Goal: Transaction & Acquisition: Purchase product/service

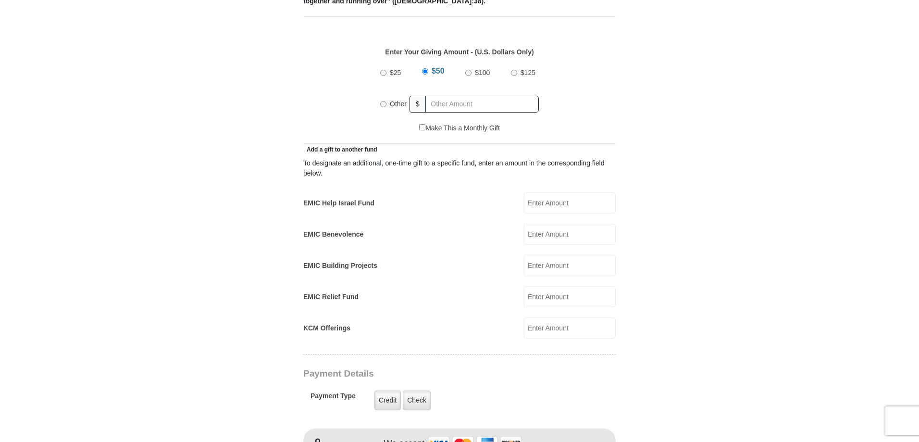
scroll to position [432, 0]
click at [384, 102] on input "Other" at bounding box center [383, 105] width 6 height 6
radio input "true"
type input "155.00"
click at [782, 89] on body "[GEOGRAPHIC_DATA][DEMOGRAPHIC_DATA] Online Giving Because of gifts like yours, …" at bounding box center [459, 440] width 919 height 1744
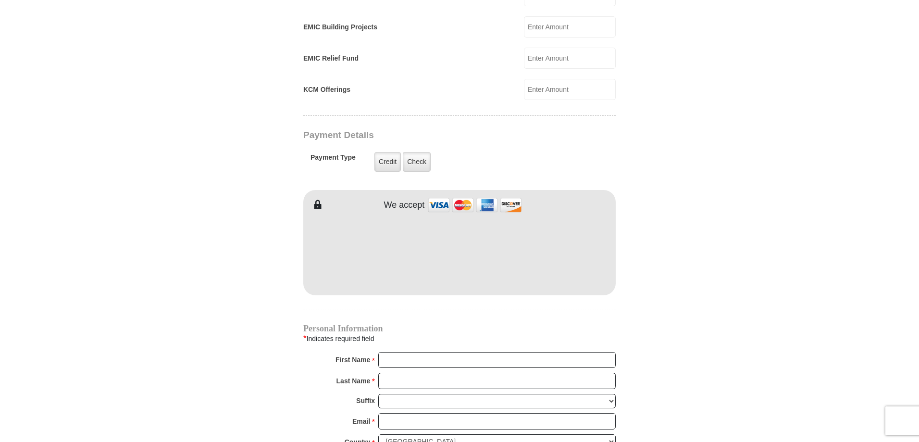
scroll to position [673, 0]
click at [426, 351] on input "First Name *" at bounding box center [496, 359] width 237 height 16
type input "[PERSON_NAME]"
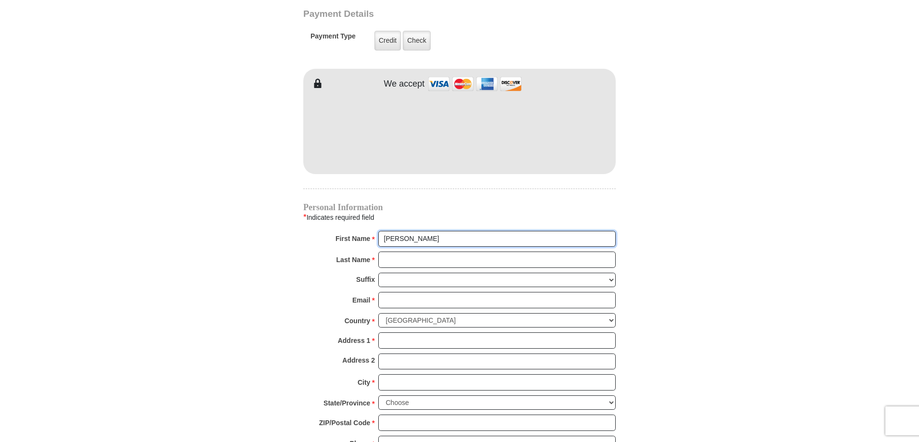
scroll to position [817, 0]
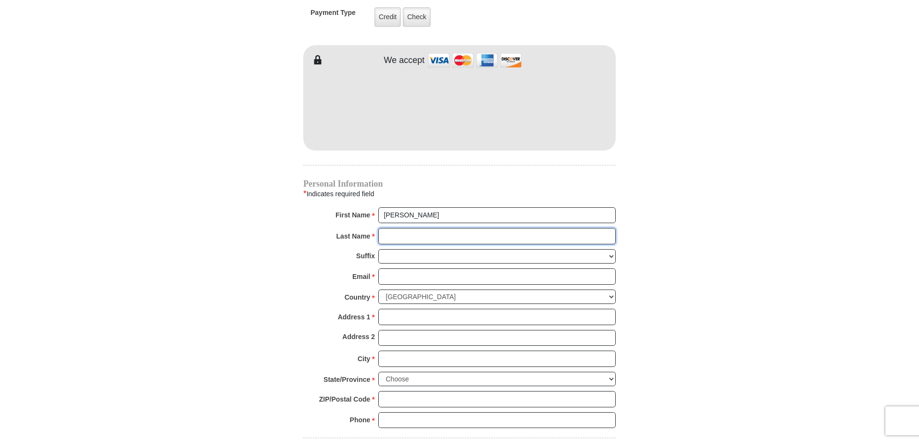
click at [385, 228] on input "Last Name *" at bounding box center [496, 236] width 237 height 16
type input "LEAF"
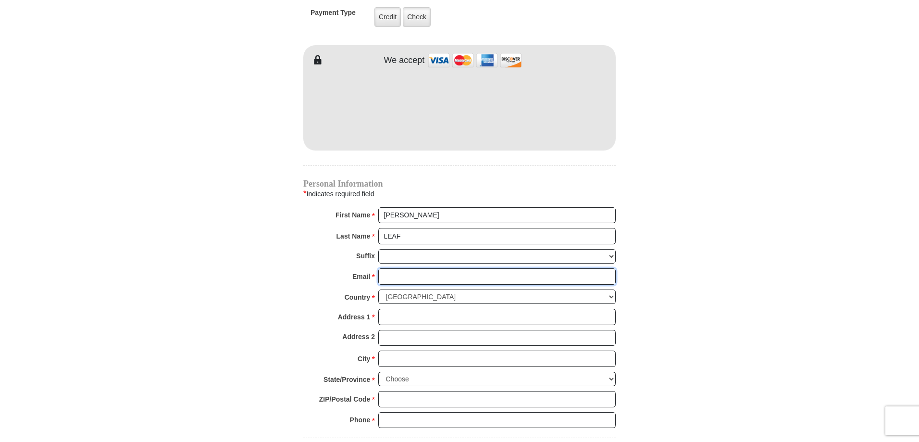
click at [407, 268] on input "Email *" at bounding box center [496, 276] width 237 height 16
type input "[EMAIL_ADDRESS][DOMAIN_NAME]"
click at [429, 308] on input "Address 1 *" at bounding box center [496, 316] width 237 height 16
type input "PO BOX 521"
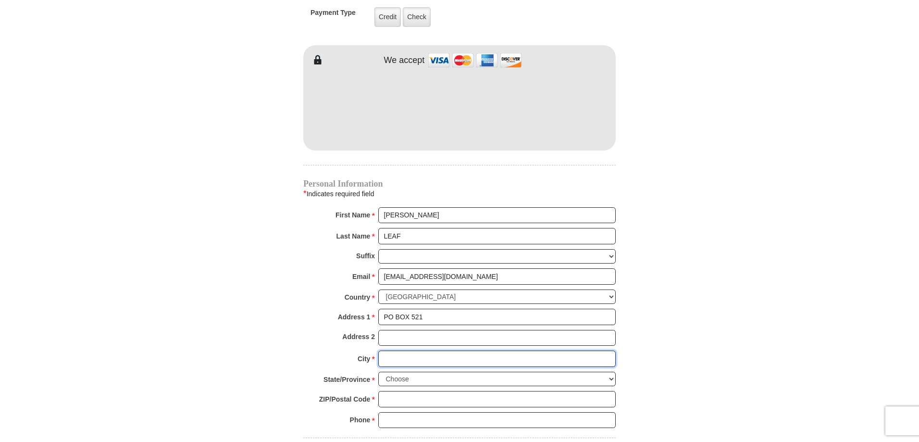
click at [414, 351] on input "City *" at bounding box center [496, 358] width 237 height 16
type input "[GEOGRAPHIC_DATA]"
click at [445, 371] on select "Choose [US_STATE] [US_STATE] [US_STATE] [US_STATE] [US_STATE] Armed Forces Amer…" at bounding box center [496, 378] width 237 height 15
select select "WA"
click at [378, 371] on select "Choose [US_STATE] [US_STATE] [US_STATE] [US_STATE] [US_STATE] Armed Forces Amer…" at bounding box center [496, 378] width 237 height 15
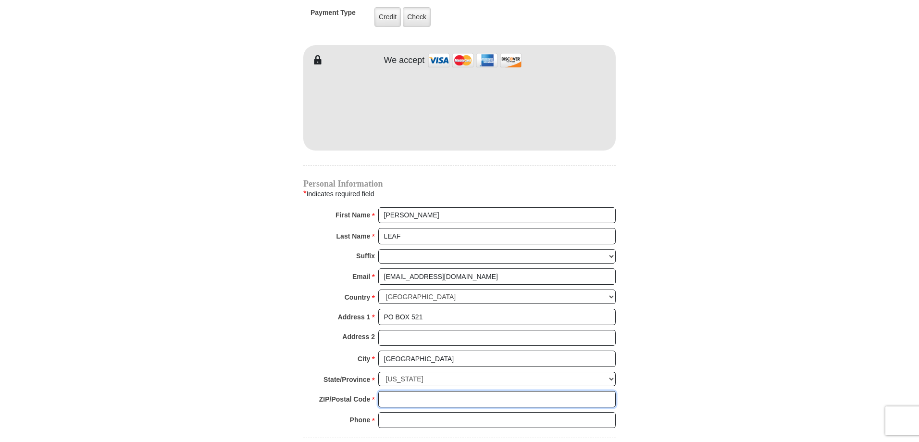
click at [404, 391] on input "ZIP/Postal Code *" at bounding box center [496, 399] width 237 height 16
type input "99019"
click at [442, 412] on input "Phone * *" at bounding box center [496, 420] width 237 height 16
type input "[PHONE_NUMBER]"
click at [770, 382] on body "[GEOGRAPHIC_DATA][DEMOGRAPHIC_DATA] Online Giving Because of gifts like yours, …" at bounding box center [459, 55] width 919 height 1744
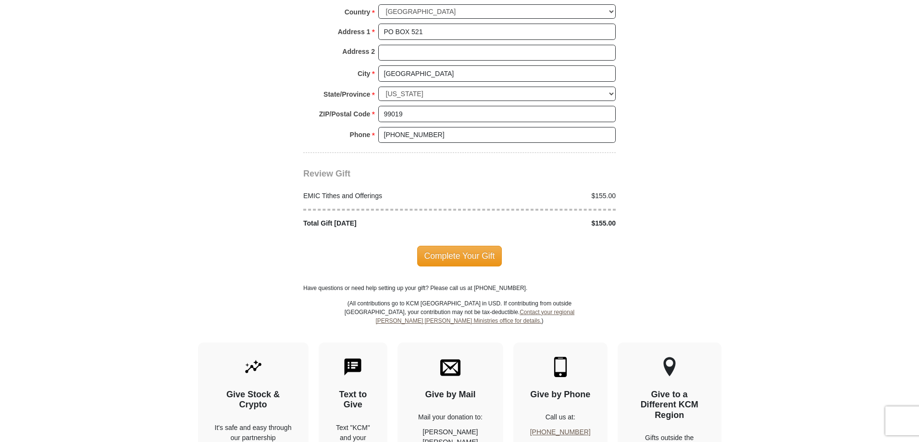
scroll to position [1105, 0]
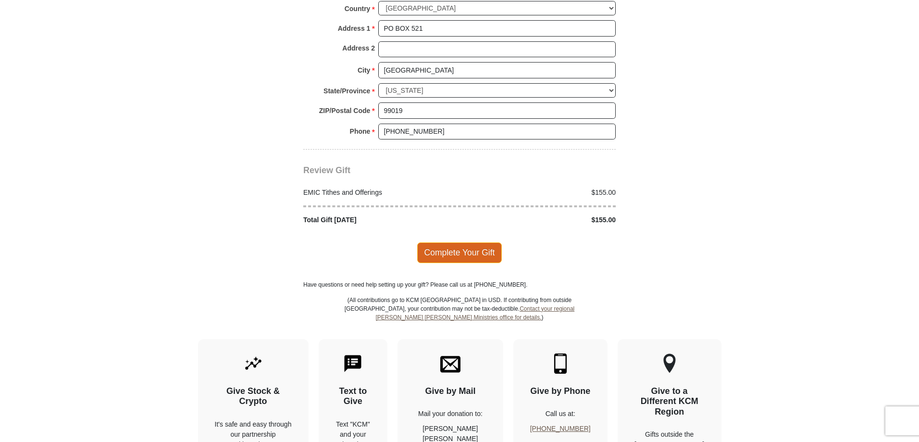
click at [464, 242] on span "Complete Your Gift" at bounding box center [459, 252] width 85 height 20
